Goal: Task Accomplishment & Management: Use online tool/utility

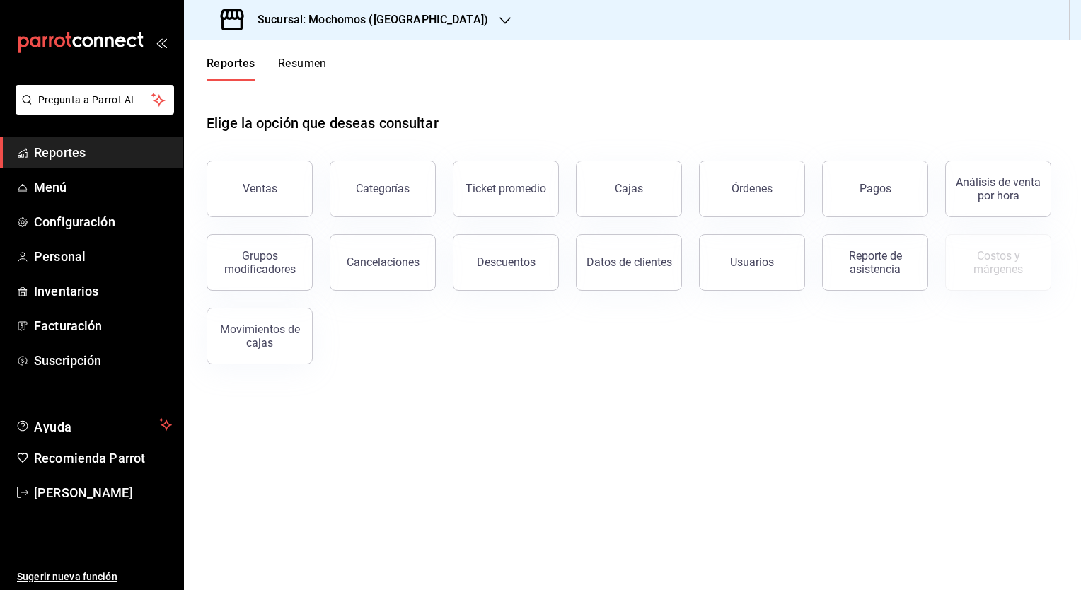
click at [348, 23] on h3 "Sucursal: Mochomos ([GEOGRAPHIC_DATA])" at bounding box center [367, 19] width 242 height 17
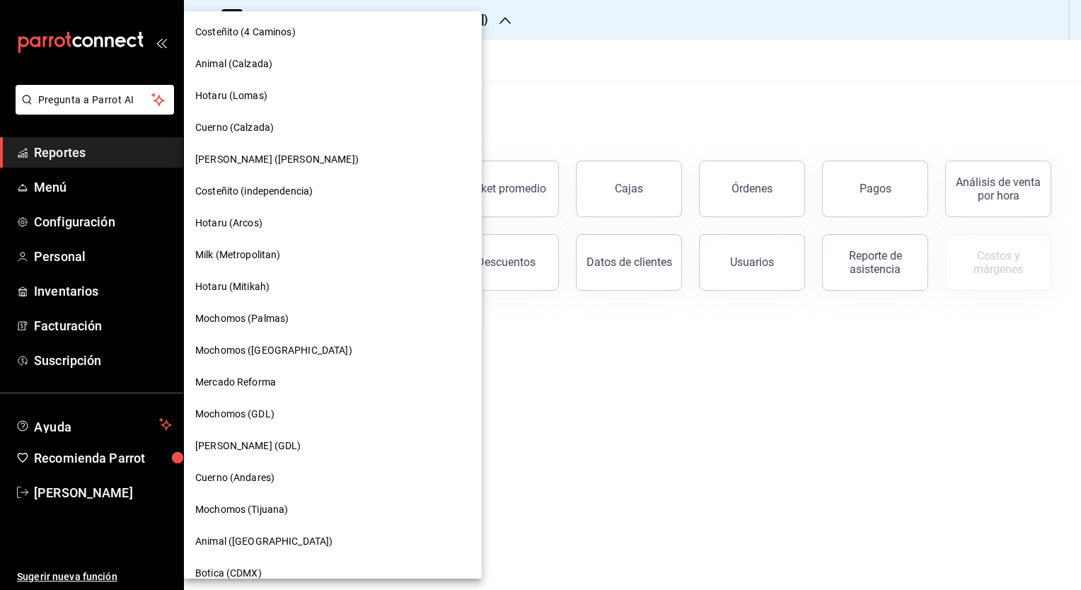
scroll to position [798, 0]
click at [226, 447] on span "[PERSON_NAME] (GDL)" at bounding box center [248, 444] width 106 height 15
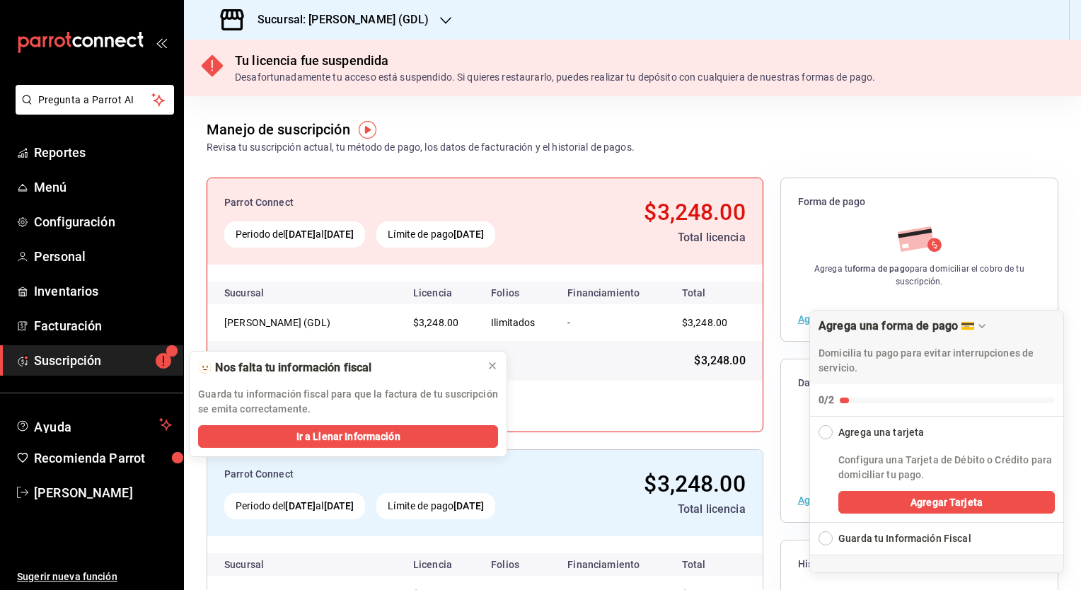
click at [296, 18] on h3 "Sucursal: [PERSON_NAME] (GDL)" at bounding box center [337, 19] width 182 height 17
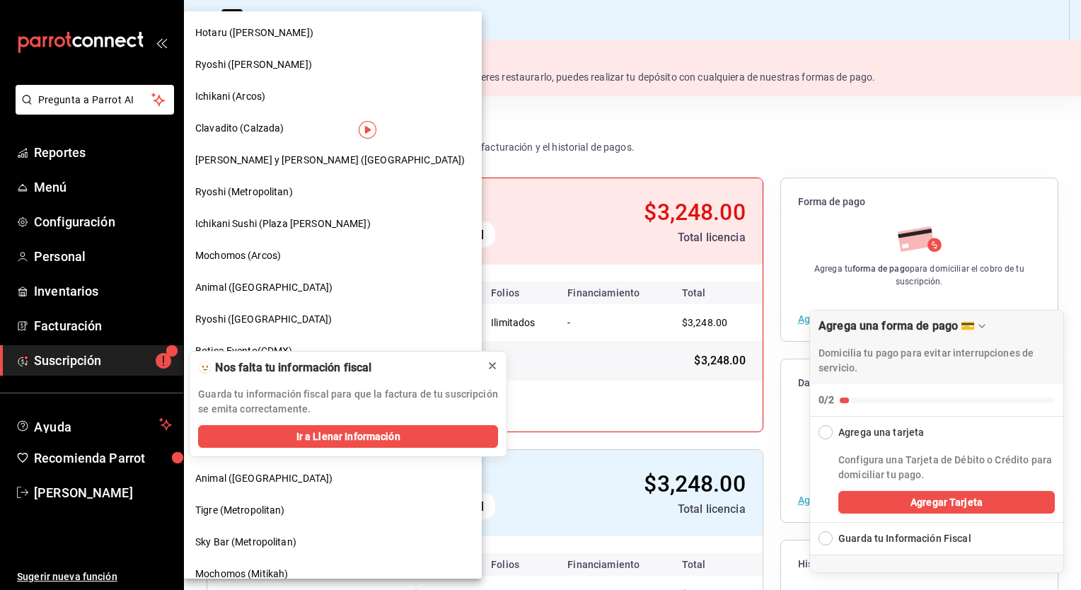
click at [495, 365] on icon at bounding box center [492, 365] width 11 height 11
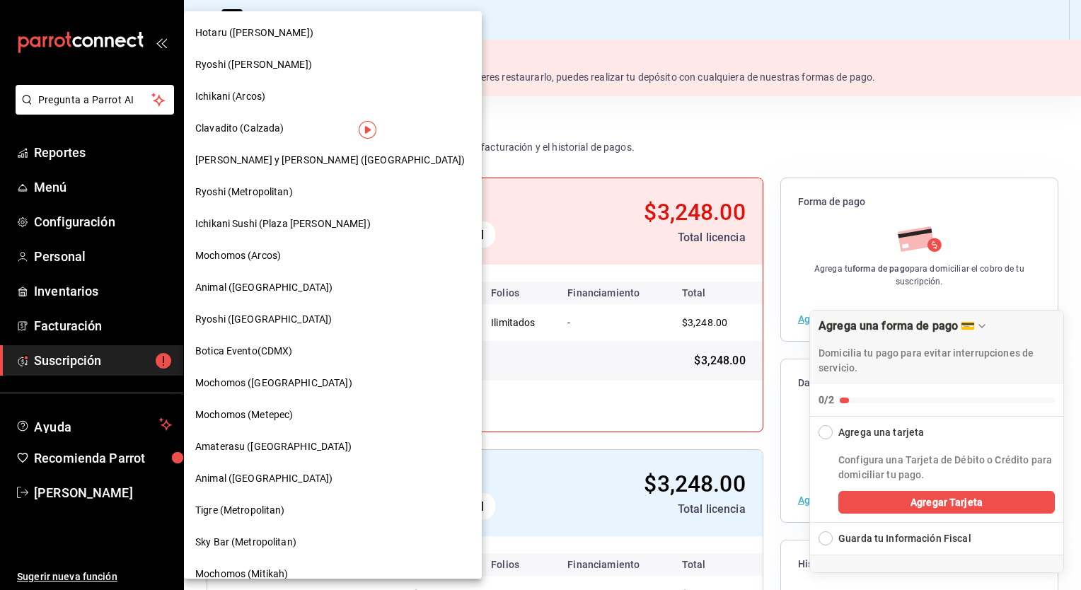
click at [317, 0] on div at bounding box center [540, 295] width 1081 height 590
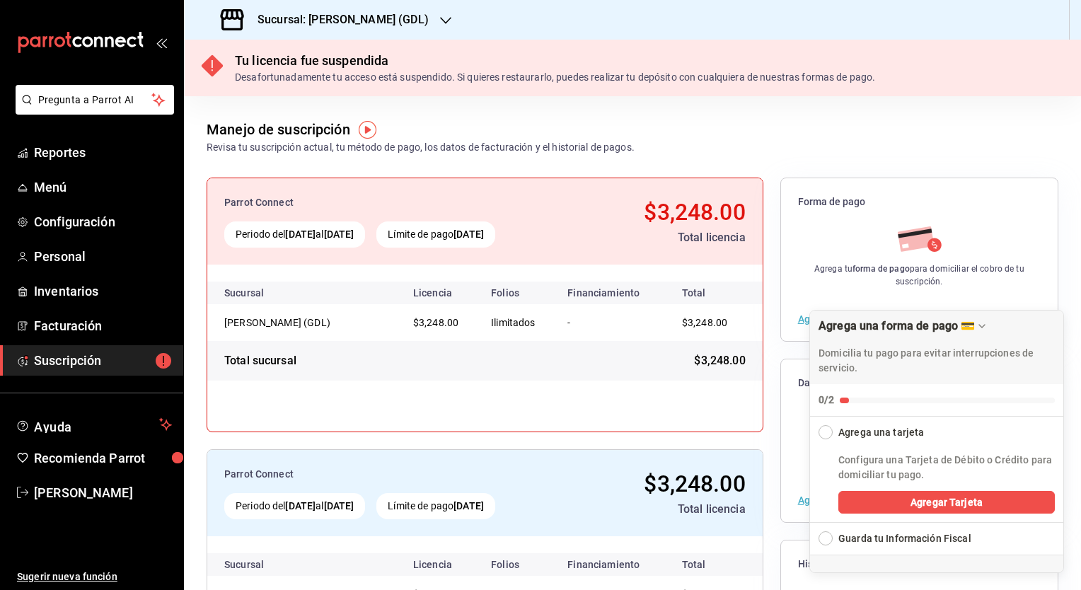
click at [325, 25] on h3 "Sucursal: [PERSON_NAME] (GDL)" at bounding box center [337, 19] width 182 height 17
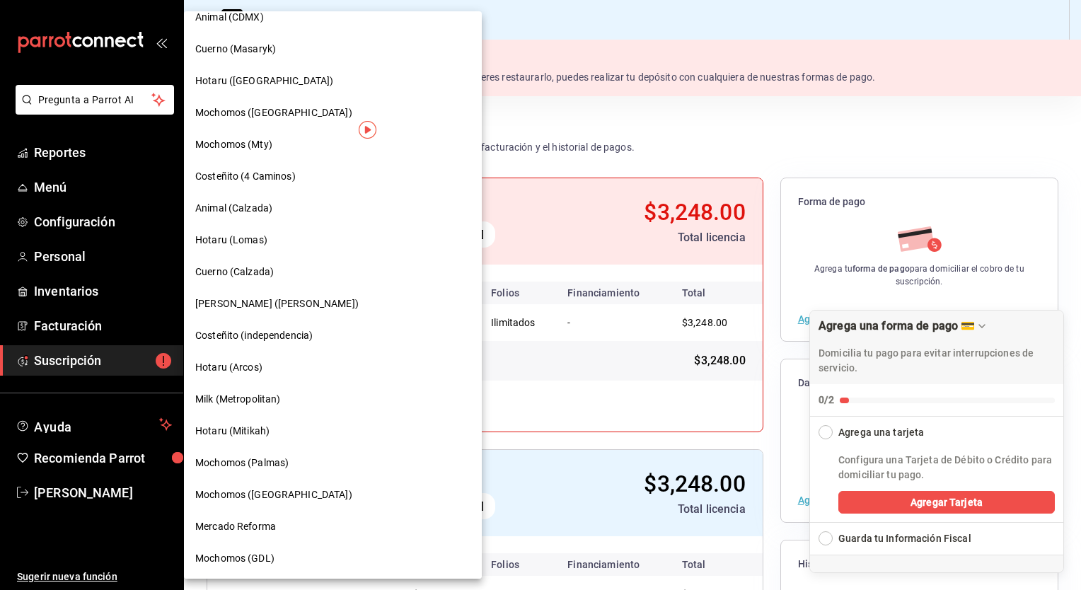
scroll to position [675, 0]
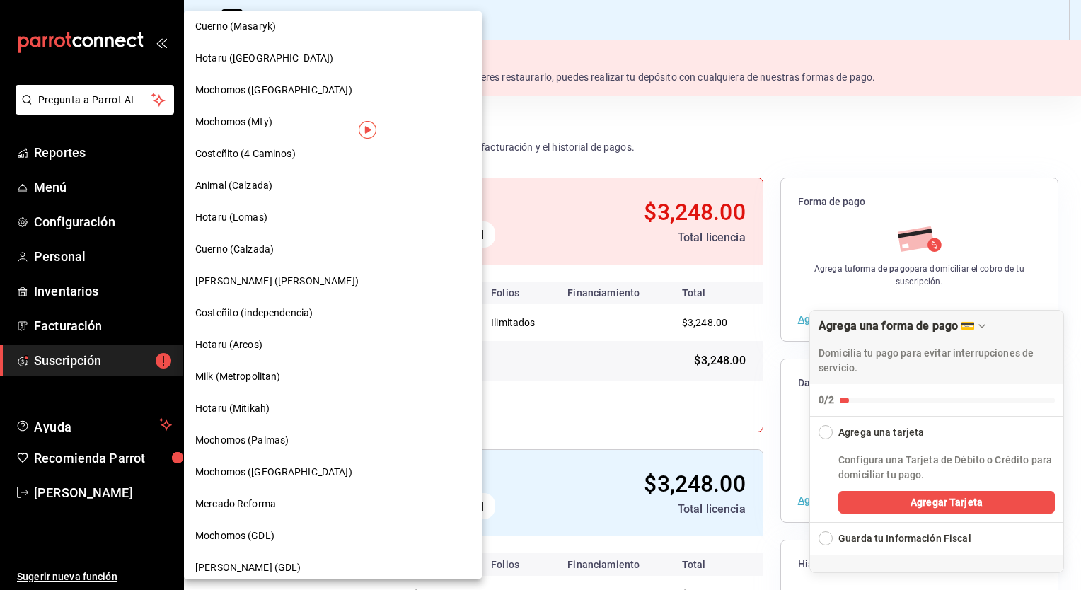
click at [248, 540] on span "Mochomos (GDL)" at bounding box center [234, 535] width 79 height 15
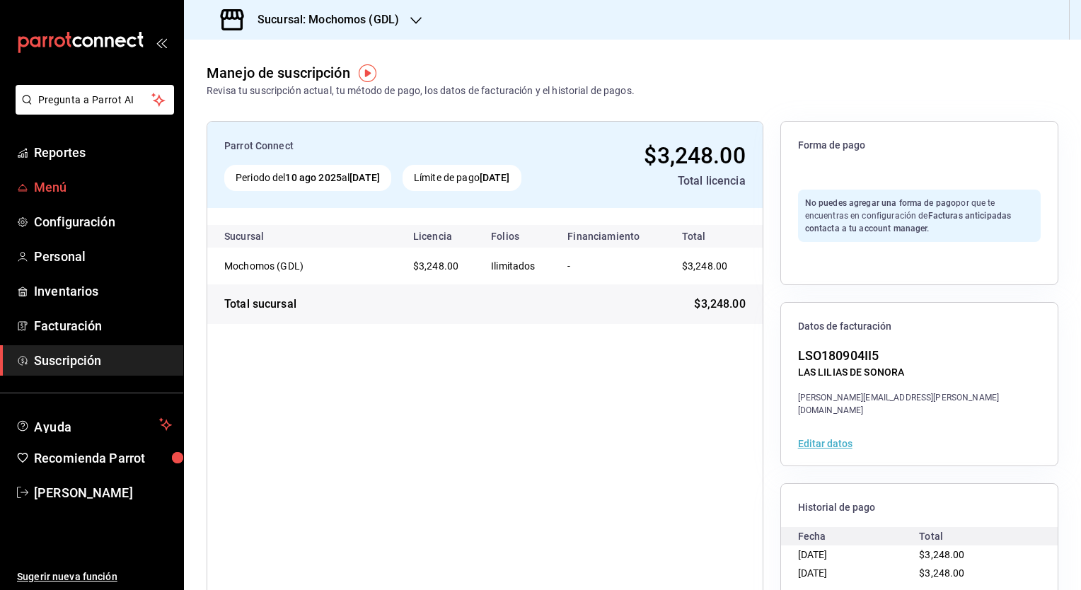
click at [45, 188] on span "Menú" at bounding box center [103, 187] width 138 height 19
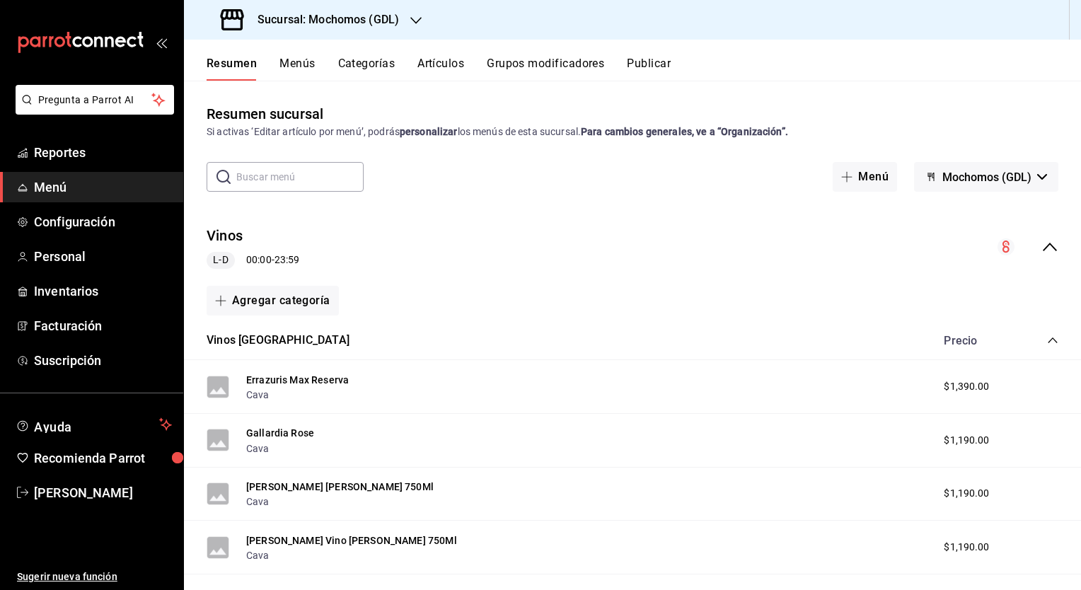
click at [431, 65] on button "Artículos" at bounding box center [440, 69] width 47 height 24
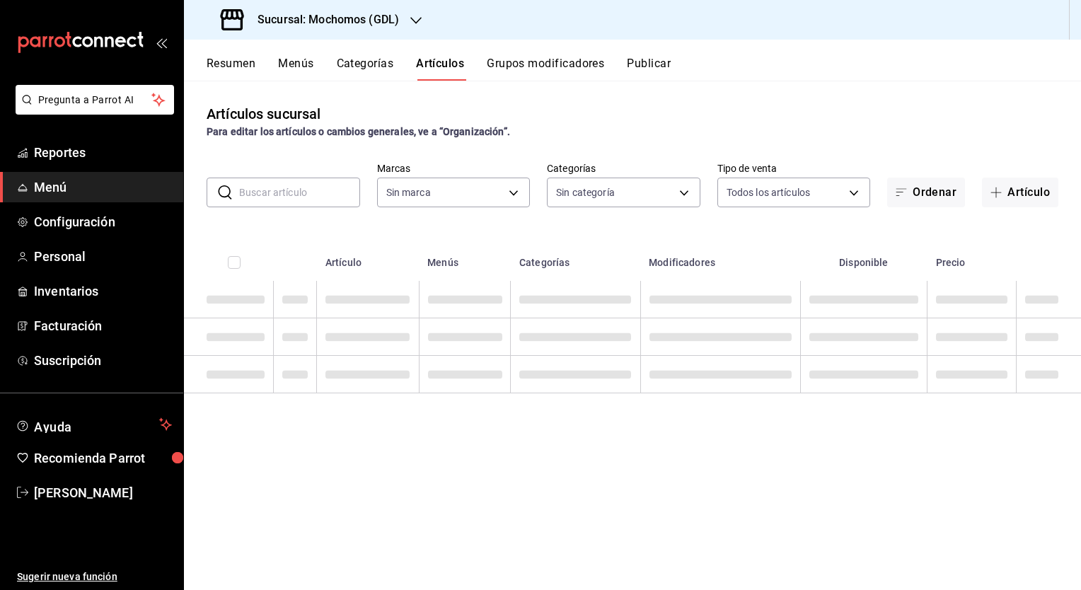
type input "36c25d4a-7cb0-456c-a434-e981d54830bc,9cac9703-0c5a-4d8b-addd-5b6b571d65b9"
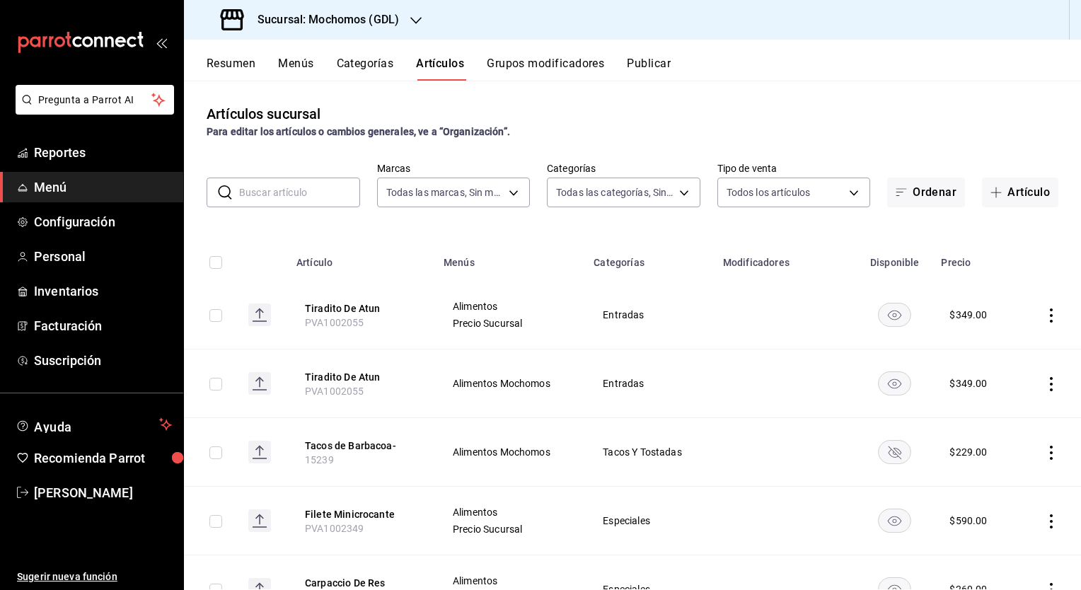
type input "c0db8a99-aef8-4e9c-862d-72763fc5d605,0e6da5ad-e1ed-4623-8a7f-4db137866549,4ba6e…"
click at [284, 198] on input "text" at bounding box center [299, 192] width 121 height 28
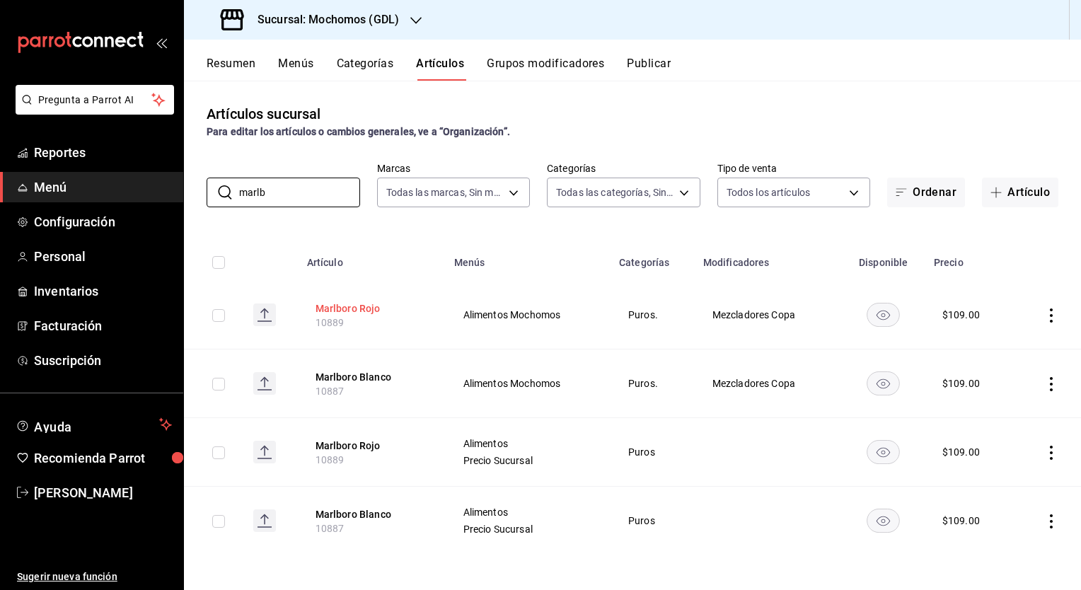
type input "marlb"
click at [354, 305] on button "Marlboro Rojo" at bounding box center [371, 308] width 113 height 14
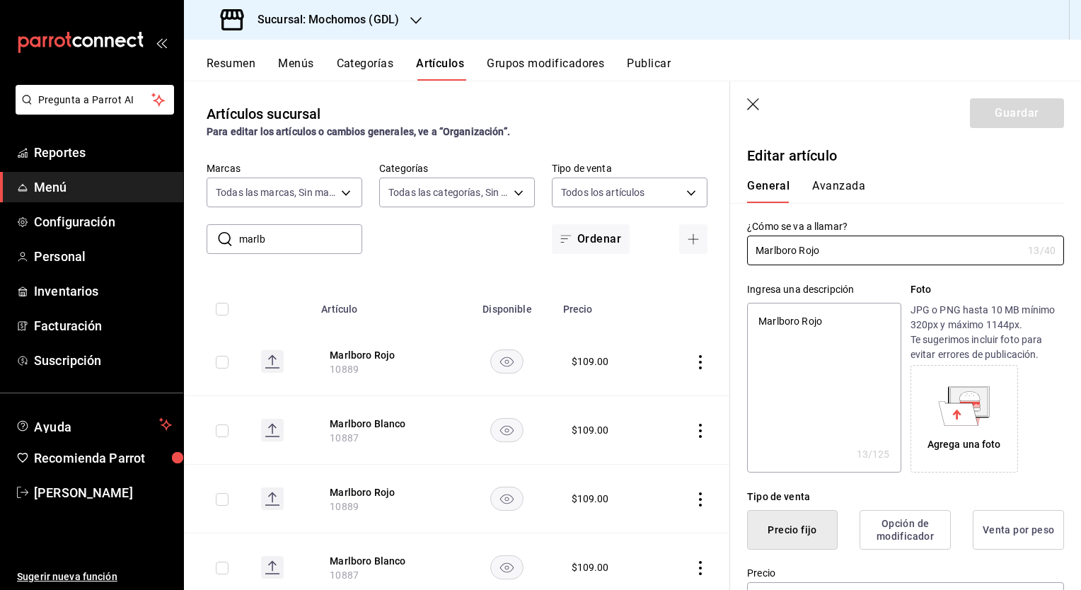
type textarea "x"
type input "$109.00"
click at [752, 103] on icon "button" at bounding box center [753, 104] width 12 height 12
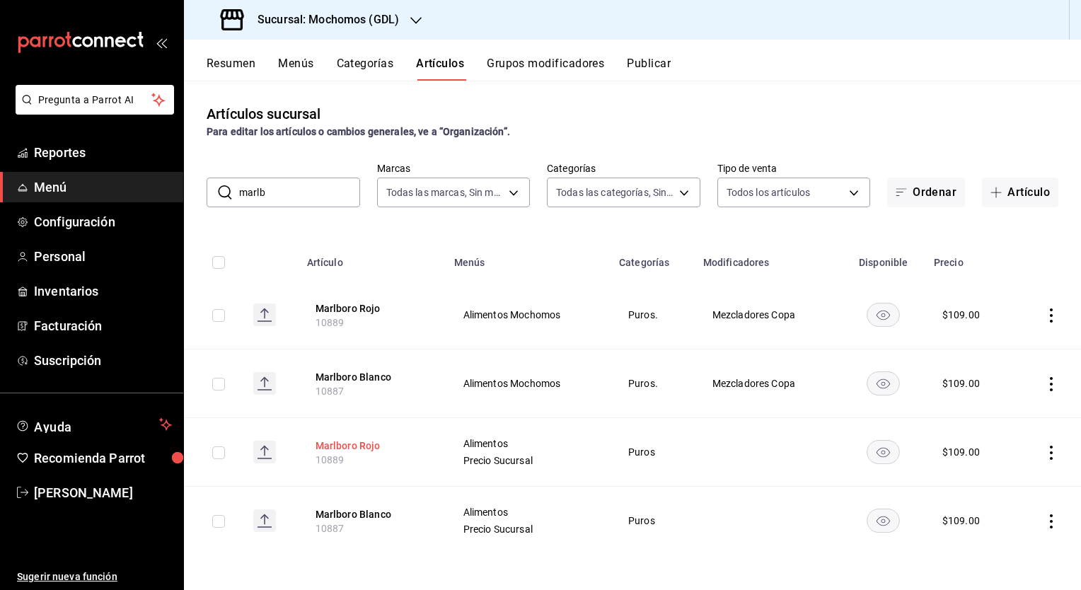
click at [351, 443] on button "Marlboro Rojo" at bounding box center [371, 445] width 113 height 14
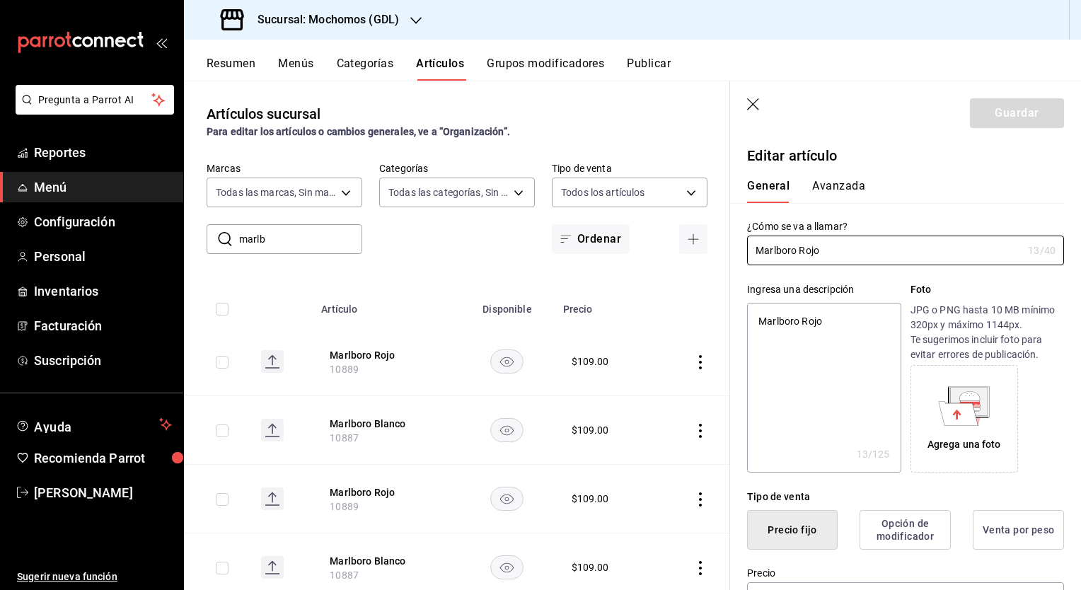
type textarea "x"
type input "$109.00"
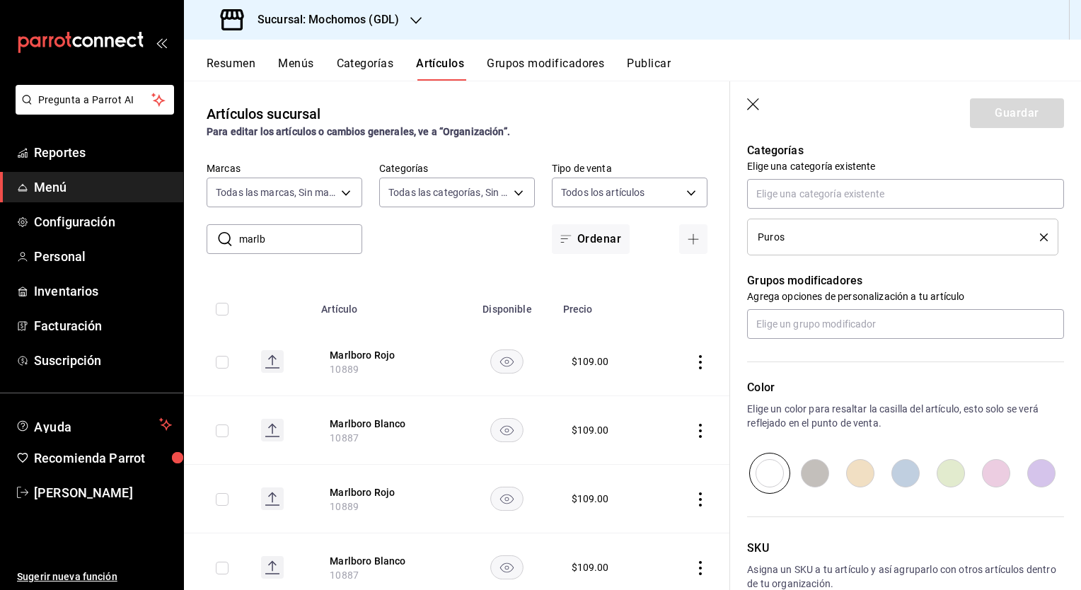
scroll to position [586, 0]
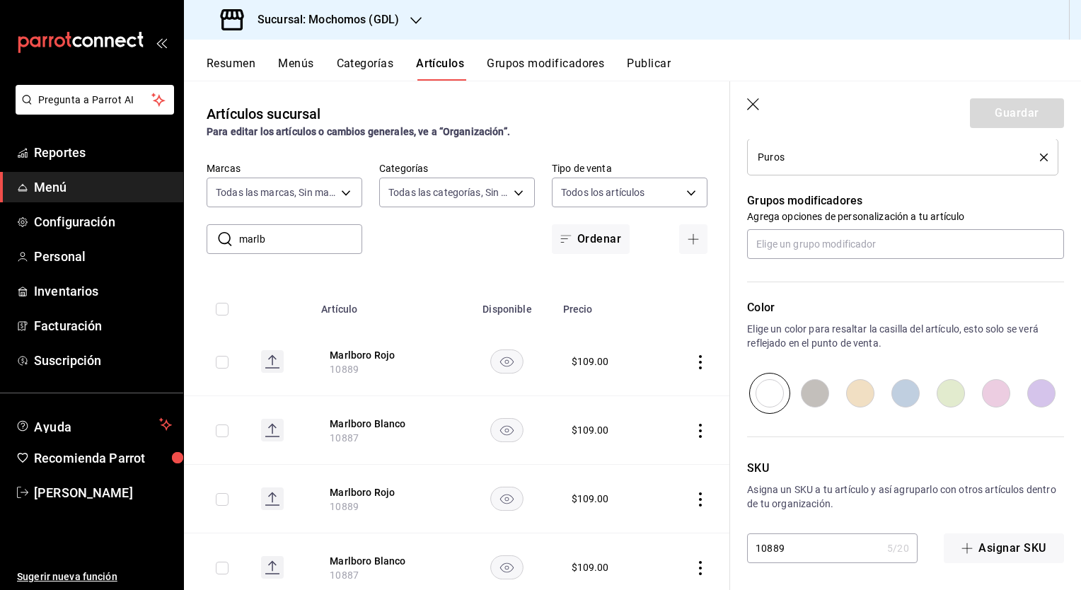
drag, startPoint x: 754, startPoint y: 105, endPoint x: 547, endPoint y: 71, distance: 209.2
click at [754, 105] on icon "button" at bounding box center [754, 105] width 14 height 14
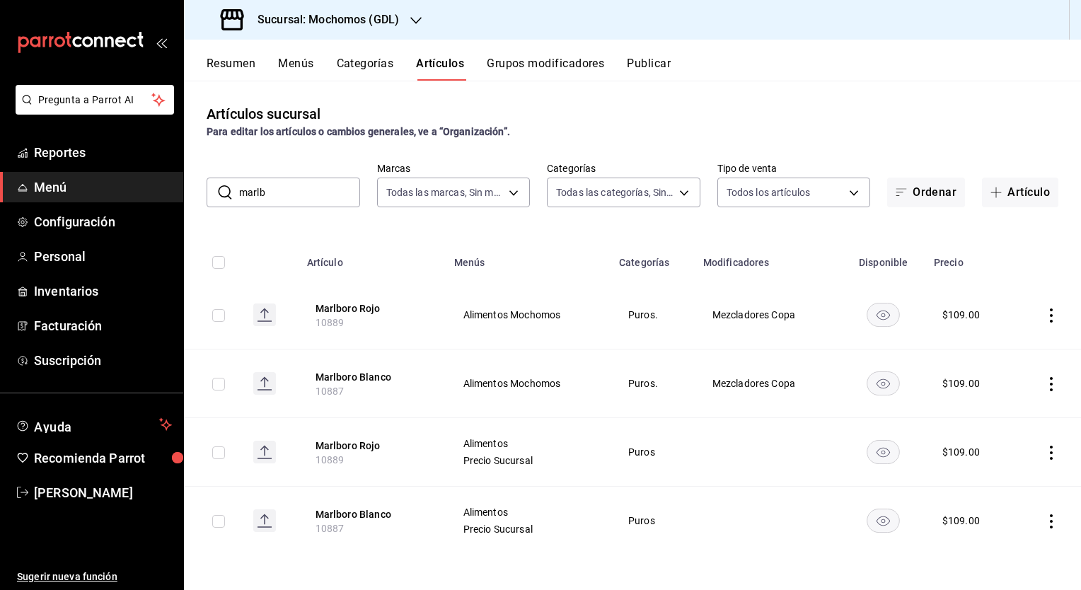
click at [382, 64] on button "Categorías" at bounding box center [365, 69] width 57 height 24
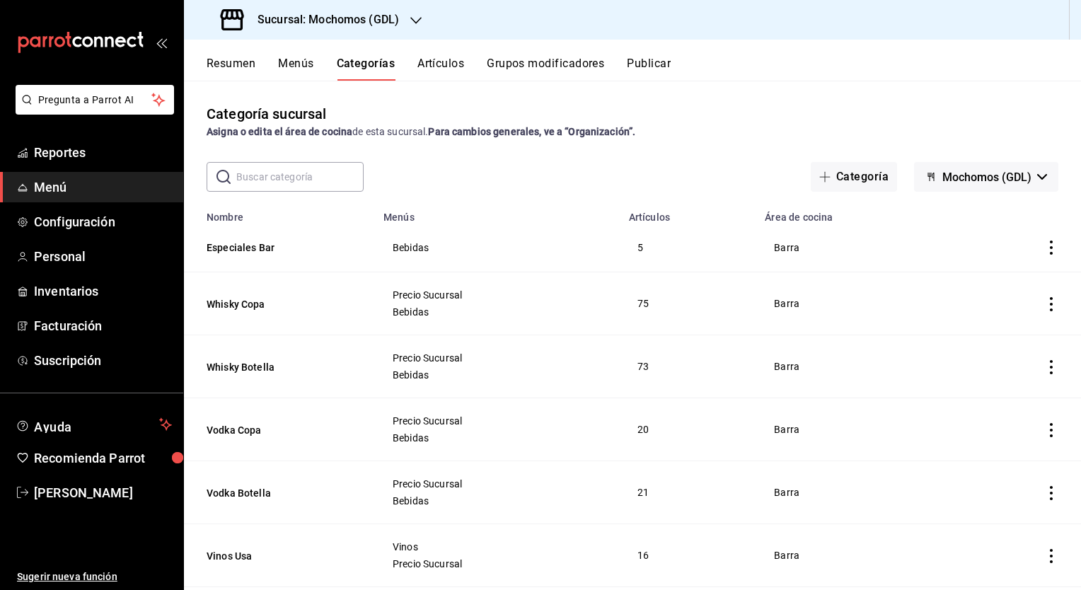
click at [301, 180] on input "text" at bounding box center [299, 177] width 127 height 28
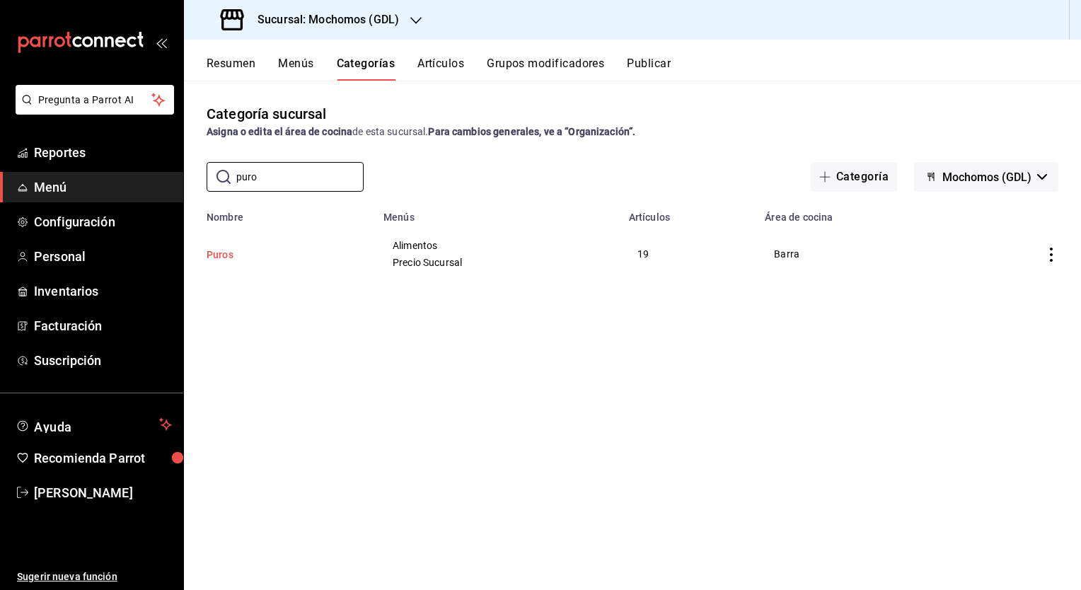
type input "puro"
click at [224, 253] on button "Puros" at bounding box center [277, 255] width 141 height 14
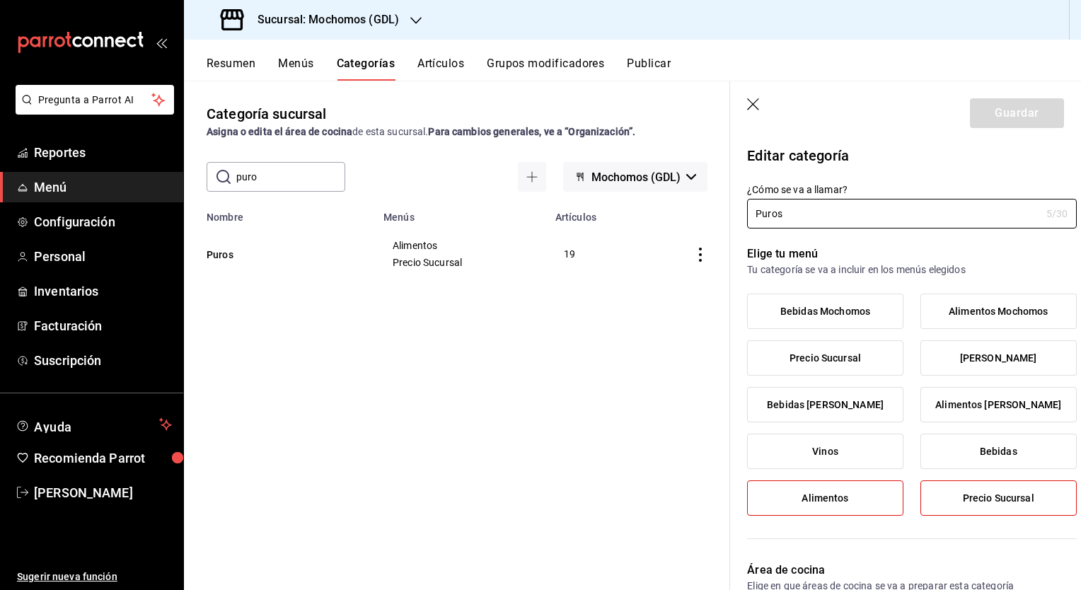
click at [827, 494] on span "Alimentos" at bounding box center [824, 498] width 47 height 12
click at [0, 0] on input "Alimentos" at bounding box center [0, 0] width 0 height 0
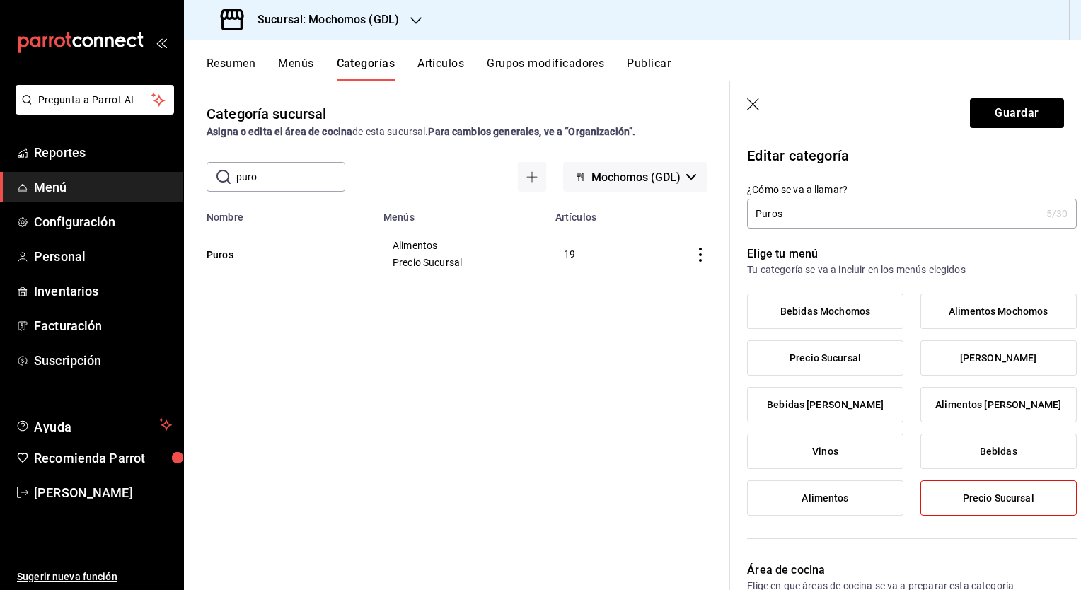
click at [821, 448] on span "Vinos" at bounding box center [825, 452] width 26 height 12
click at [0, 0] on input "Vinos" at bounding box center [0, 0] width 0 height 0
click at [955, 349] on label "[PERSON_NAME]" at bounding box center [998, 358] width 155 height 34
click at [0, 0] on input "[PERSON_NAME]" at bounding box center [0, 0] width 0 height 0
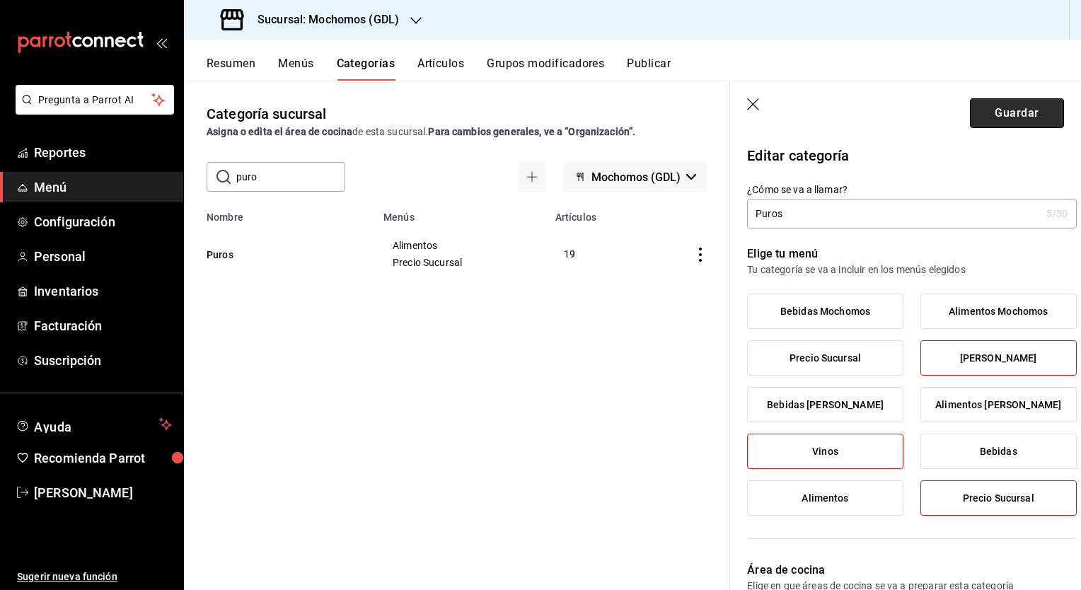
click at [987, 115] on button "Guardar" at bounding box center [1017, 113] width 94 height 30
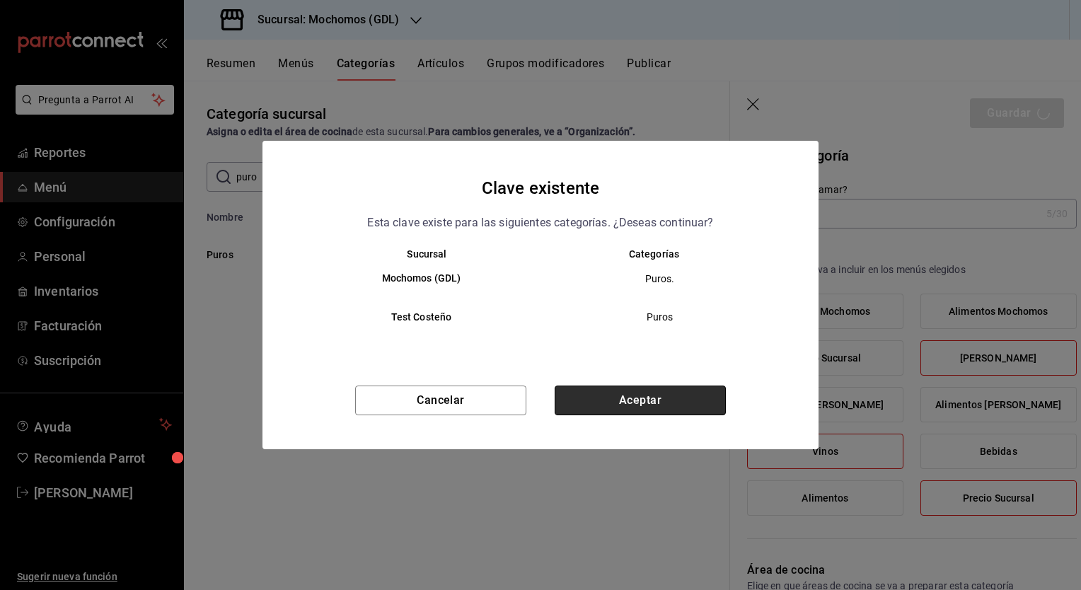
click at [663, 401] on button "Aceptar" at bounding box center [639, 400] width 171 height 30
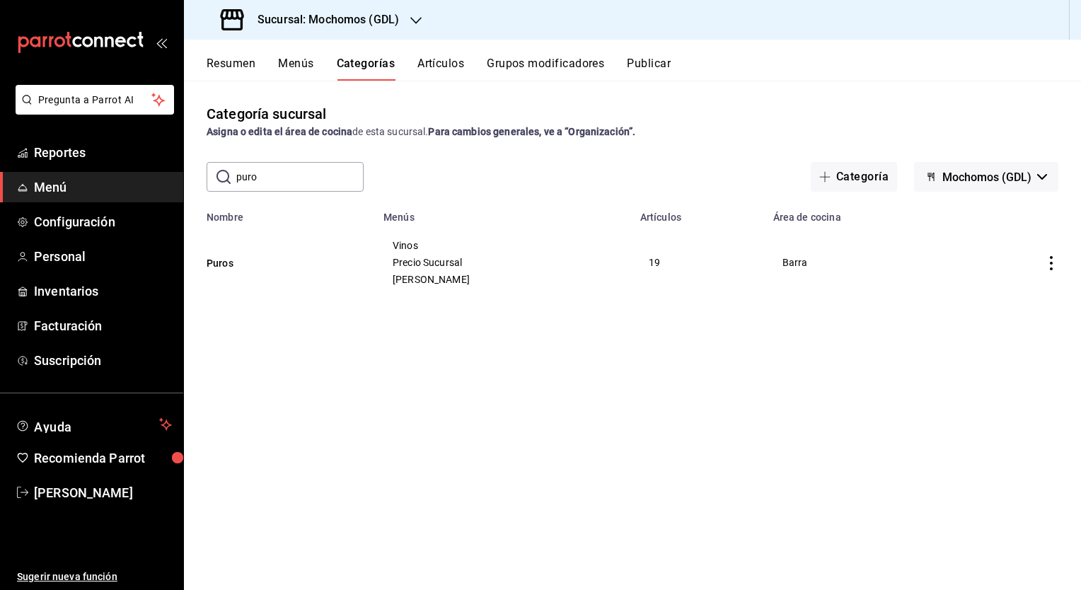
click at [441, 66] on button "Artículos" at bounding box center [440, 69] width 47 height 24
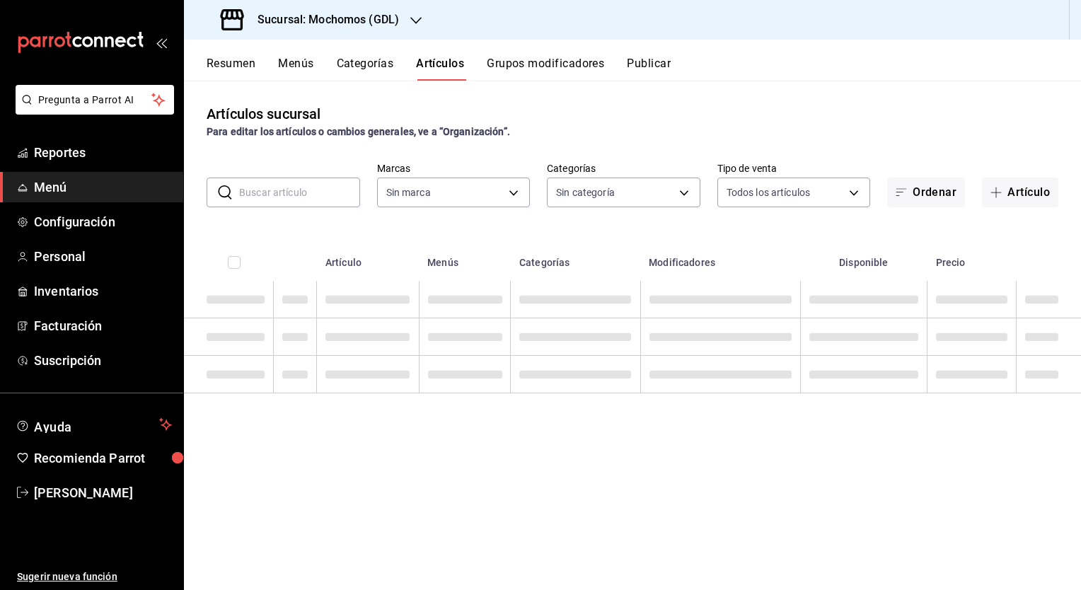
type input "36c25d4a-7cb0-456c-a434-e981d54830bc,9cac9703-0c5a-4d8b-addd-5b6b571d65b9"
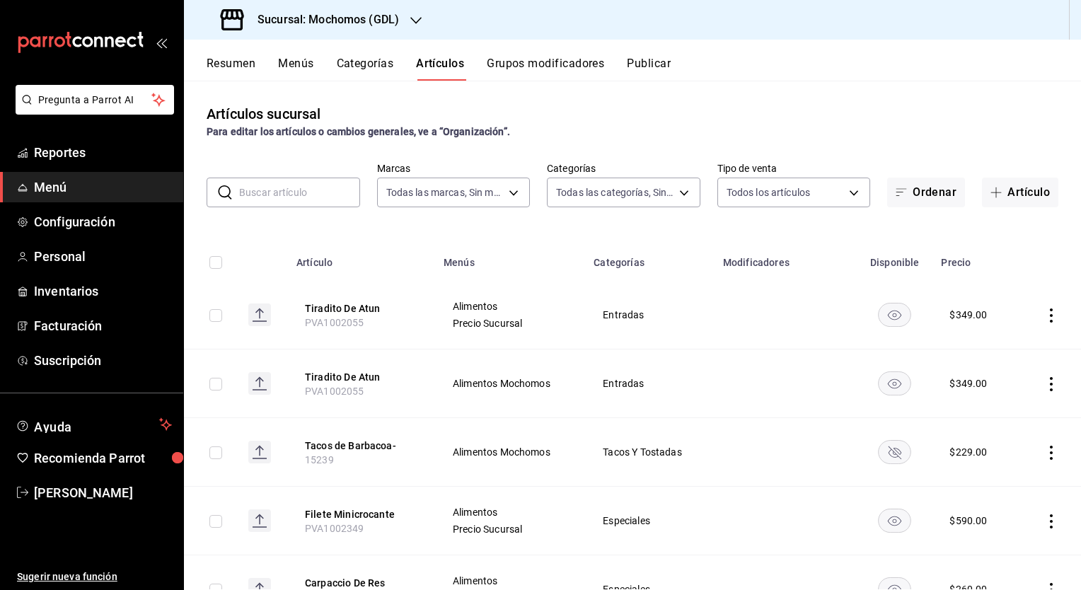
type input "c0db8a99-aef8-4e9c-862d-72763fc5d605,0e6da5ad-e1ed-4623-8a7f-4db137866549,4ba6e…"
click at [301, 194] on input "text" at bounding box center [299, 192] width 121 height 28
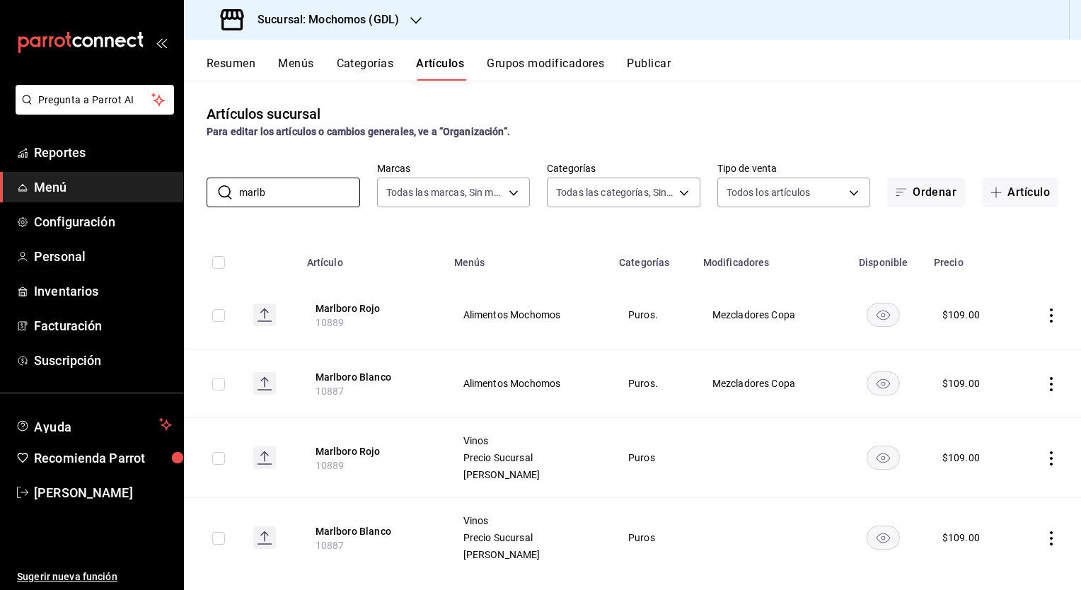
type input "marlb"
click at [872, 311] on rect "availability-product" at bounding box center [883, 314] width 33 height 23
click at [885, 380] on rect "availability-product" at bounding box center [883, 382] width 33 height 23
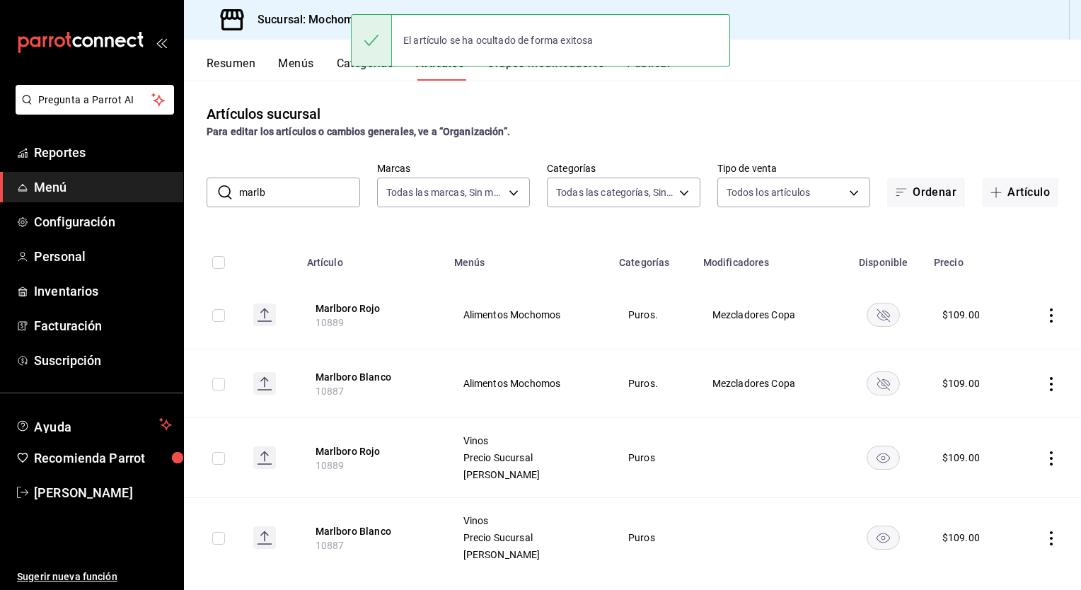
click at [210, 461] on td at bounding box center [213, 458] width 58 height 80
click at [214, 460] on input "checkbox" at bounding box center [218, 458] width 13 height 13
checkbox input "true"
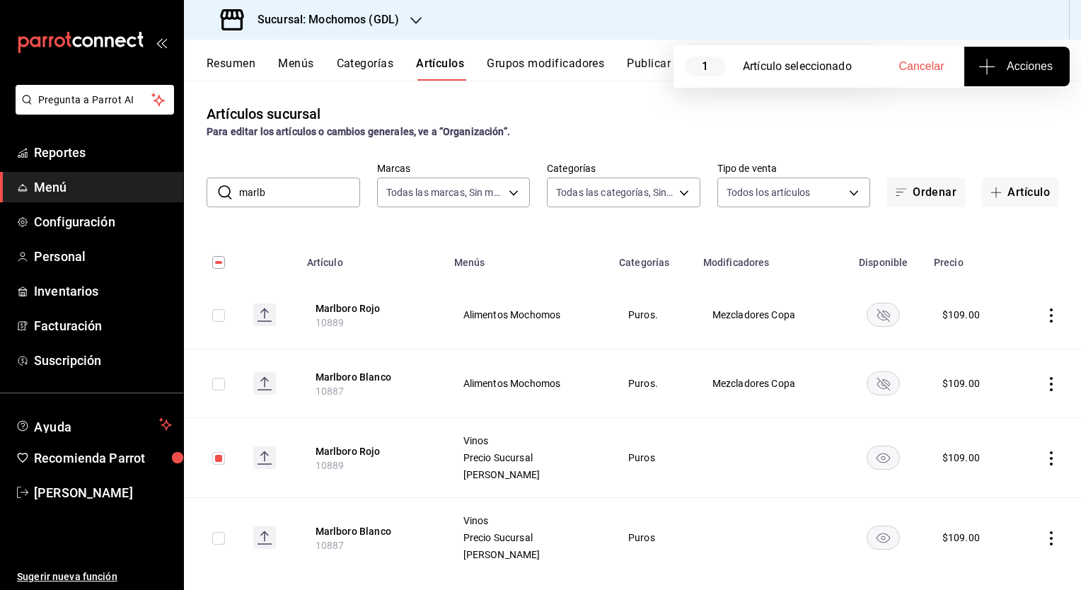
click at [219, 540] on input "checkbox" at bounding box center [218, 538] width 13 height 13
checkbox input "true"
click at [1017, 74] on span "Acciones" at bounding box center [1016, 66] width 71 height 17
click at [1004, 120] on li "Agregar tipo" at bounding box center [1016, 110] width 106 height 37
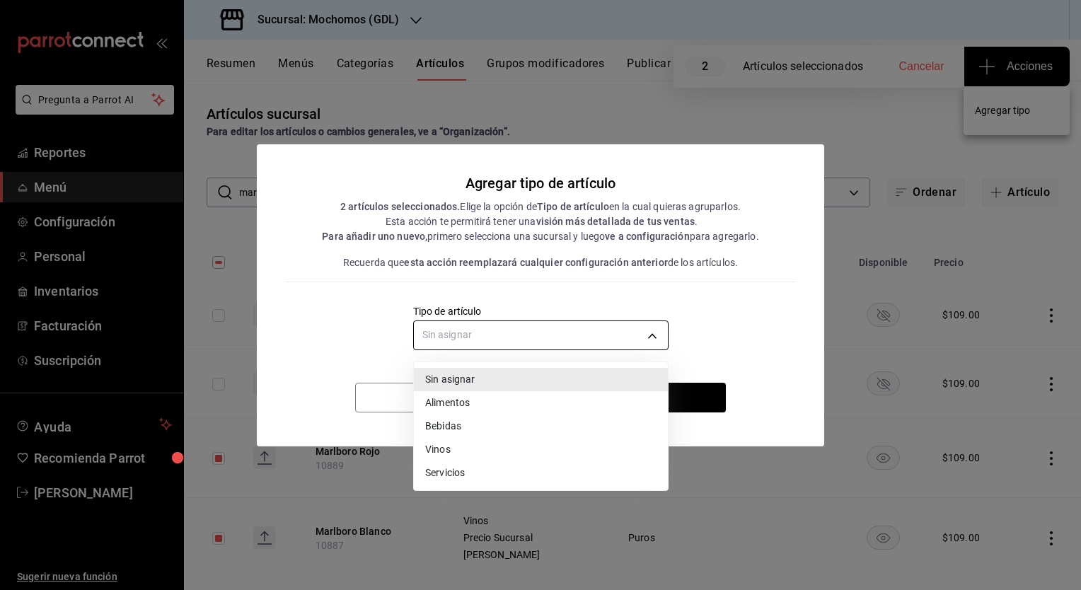
click at [641, 332] on body "Pregunta a Parrot AI Reportes Menú Configuración Personal Inventarios Facturaci…" at bounding box center [540, 295] width 1081 height 590
click at [453, 443] on li "Vinos" at bounding box center [541, 449] width 254 height 23
type input "e1bdedcf-fa1f-443e-b5b9-5cb10ad40228"
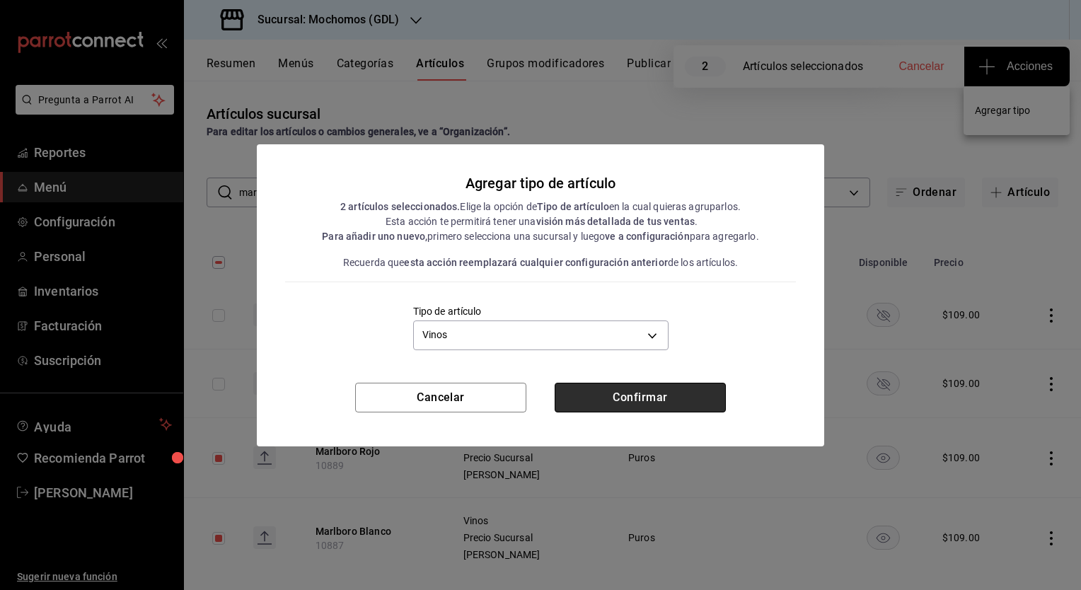
click at [620, 400] on button "Confirmar" at bounding box center [639, 398] width 171 height 30
